Goal: Task Accomplishment & Management: Manage account settings

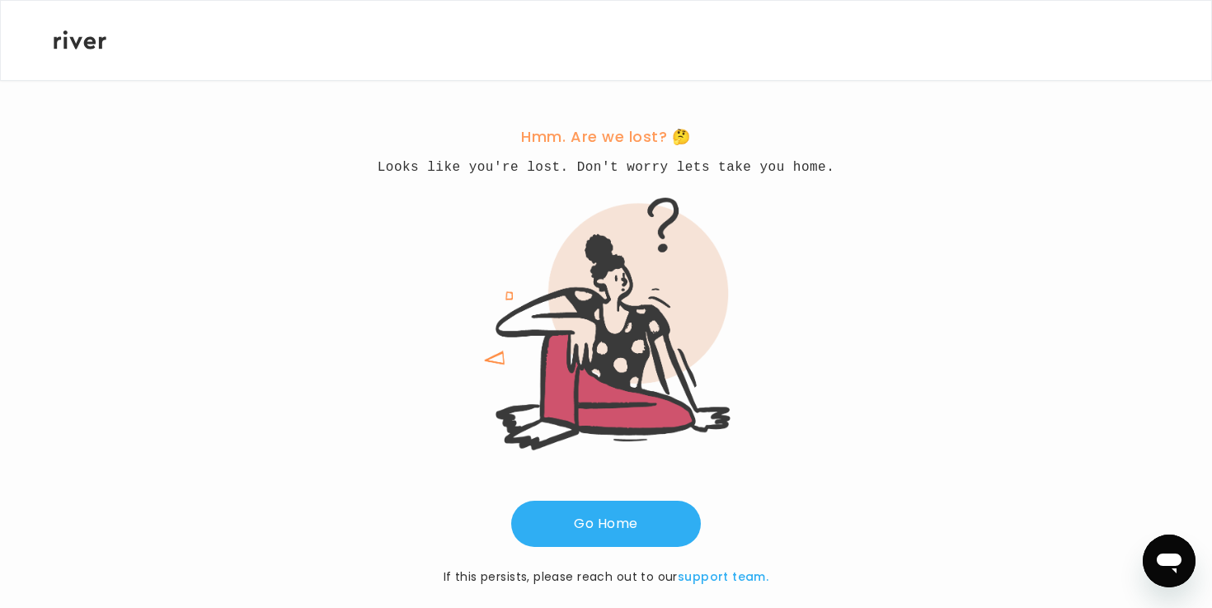
click at [547, 176] on pre "Looks like you're lost. Don't worry lets take you home." at bounding box center [607, 167] width 458 height 23
click at [84, 57] on div at bounding box center [606, 40] width 1105 height 79
click at [82, 26] on div at bounding box center [606, 40] width 1105 height 79
click at [80, 32] on icon at bounding box center [80, 40] width 53 height 19
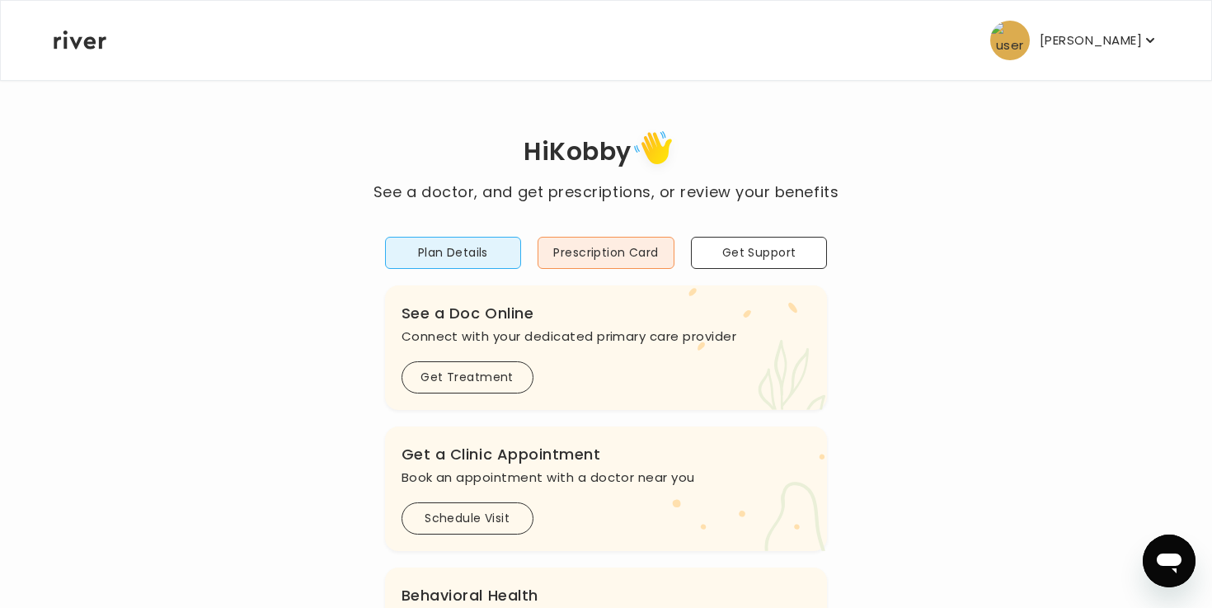
click at [1173, 23] on nav "[PERSON_NAME] Profile Add Family Activate Card Reimbursement Terms of Service P…" at bounding box center [606, 40] width 1210 height 79
click at [1141, 38] on p "[PERSON_NAME]" at bounding box center [1091, 40] width 102 height 23
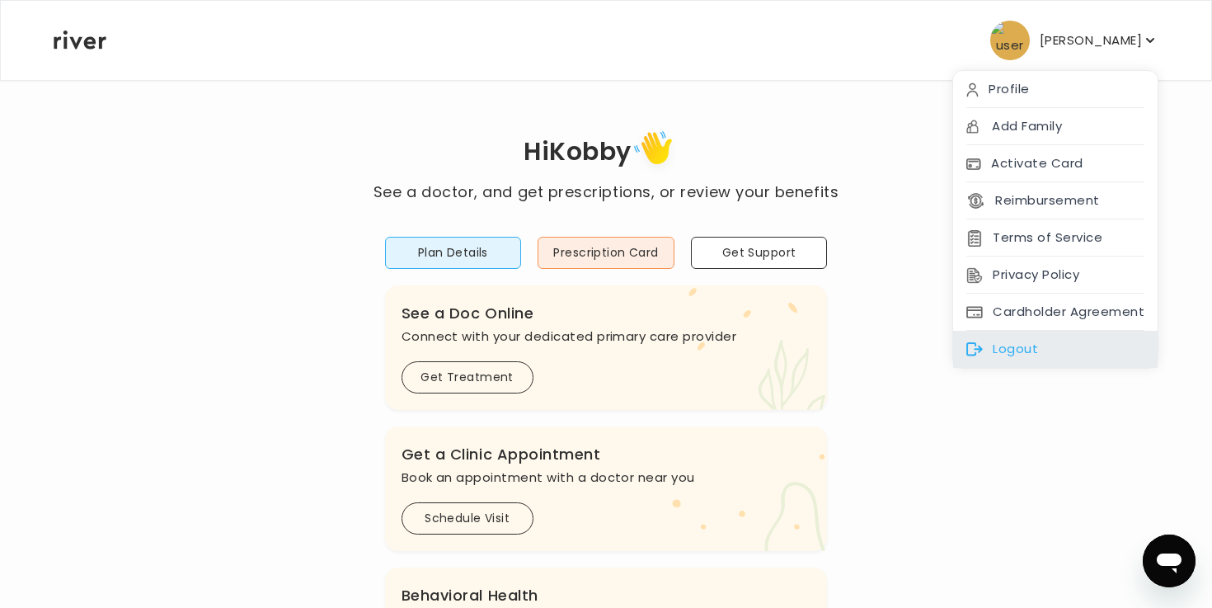
click at [1057, 340] on div "Logout" at bounding box center [1055, 349] width 204 height 37
